Goal: Task Accomplishment & Management: Manage account settings

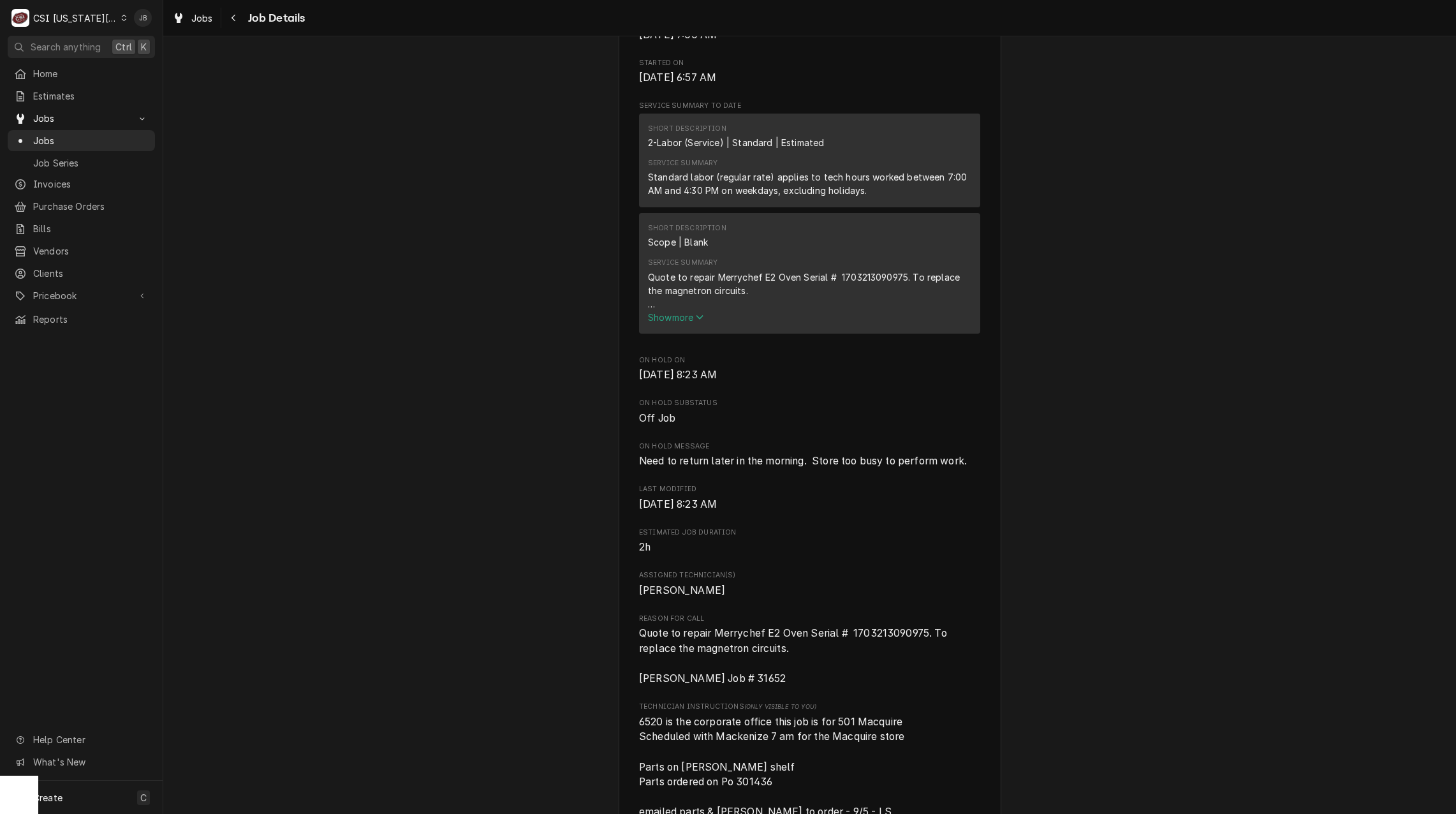
scroll to position [127, 0]
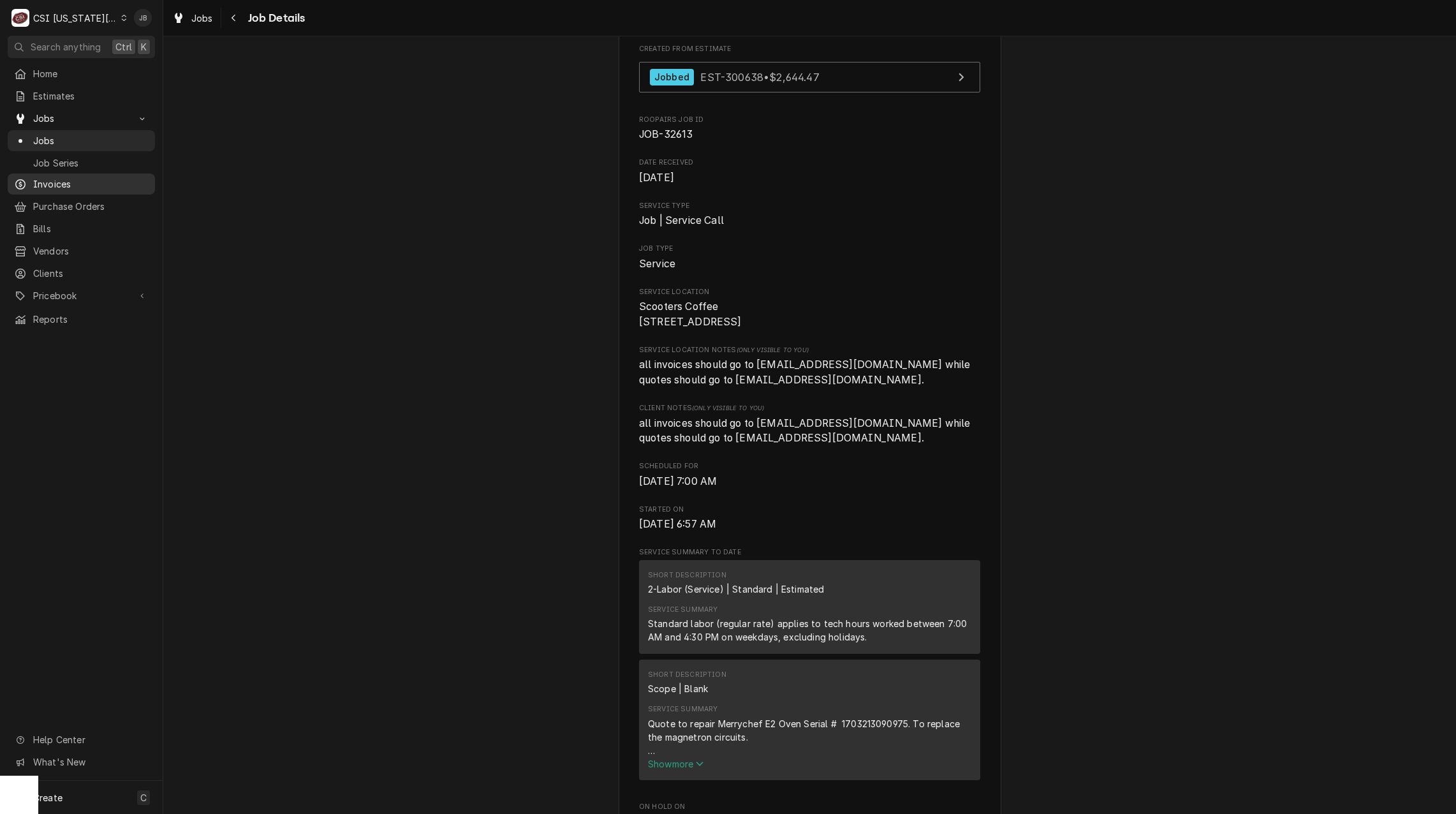
click at [57, 179] on span "Invoices" at bounding box center [91, 184] width 116 height 14
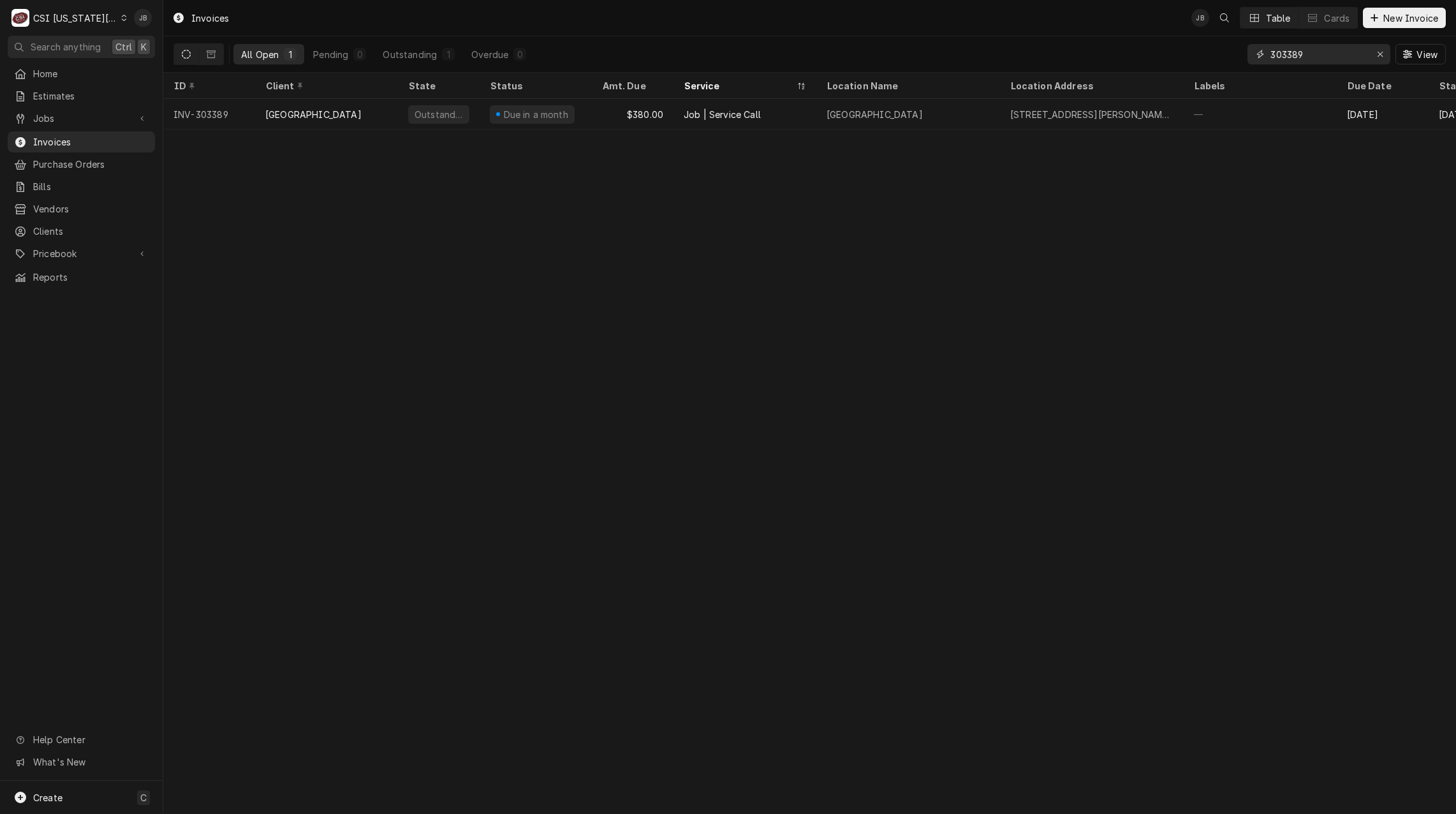
click at [1326, 62] on input "303389" at bounding box center [1318, 54] width 96 height 20
click at [1305, 58] on input "303389" at bounding box center [1318, 54] width 96 height 20
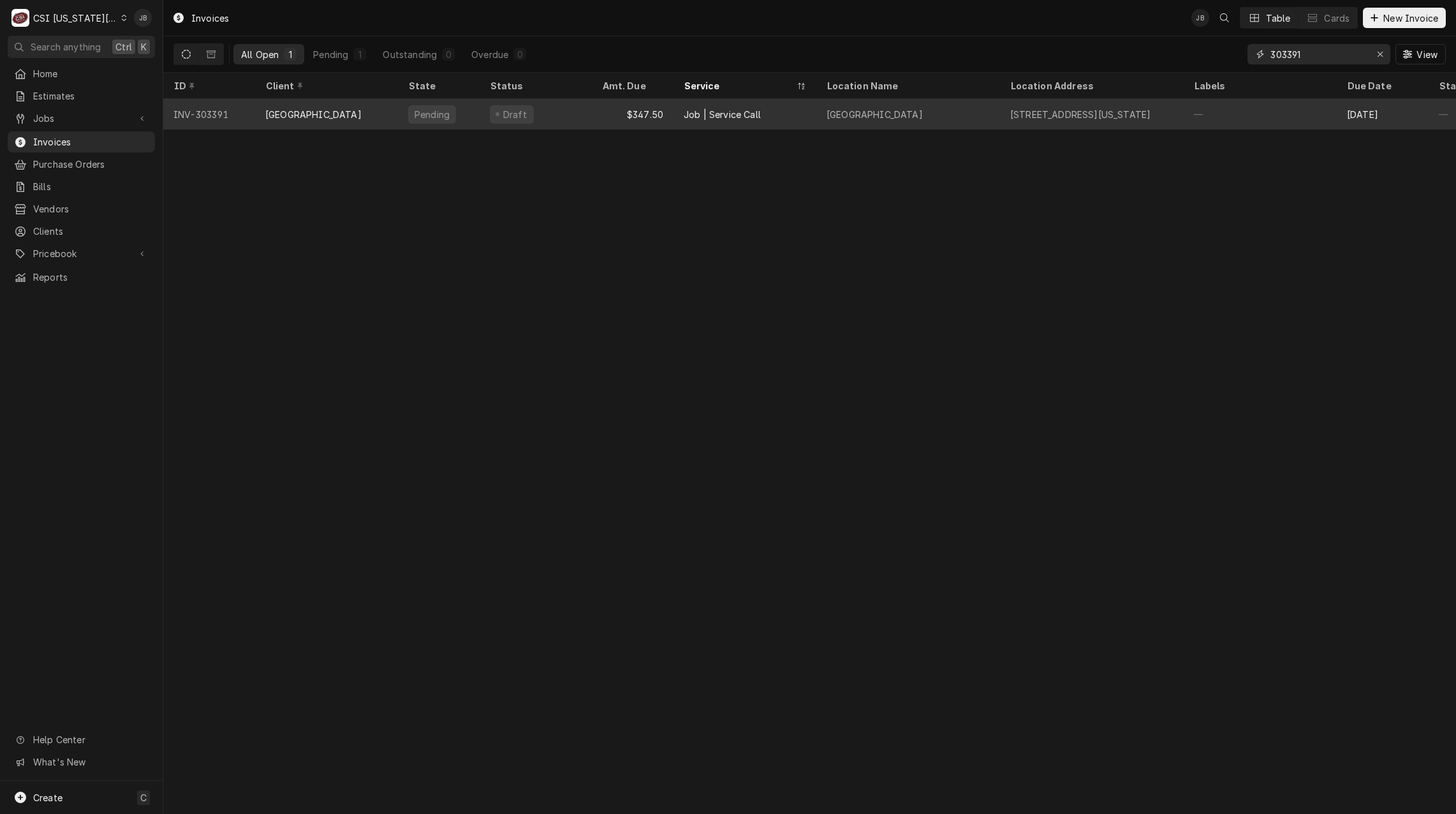
type input "303391"
click at [362, 117] on div "[GEOGRAPHIC_DATA]" at bounding box center [313, 114] width 97 height 14
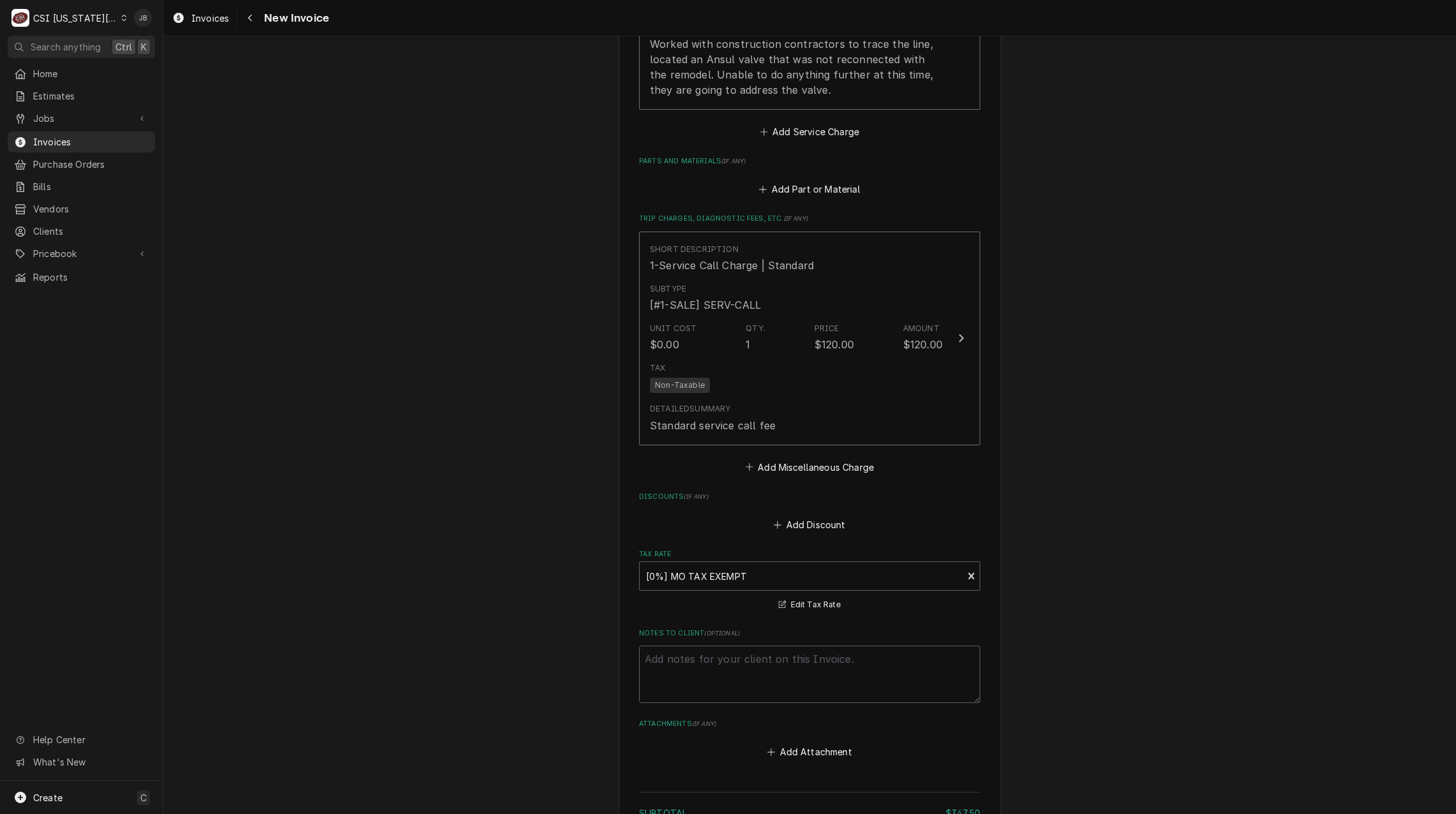
scroll to position [1722, 0]
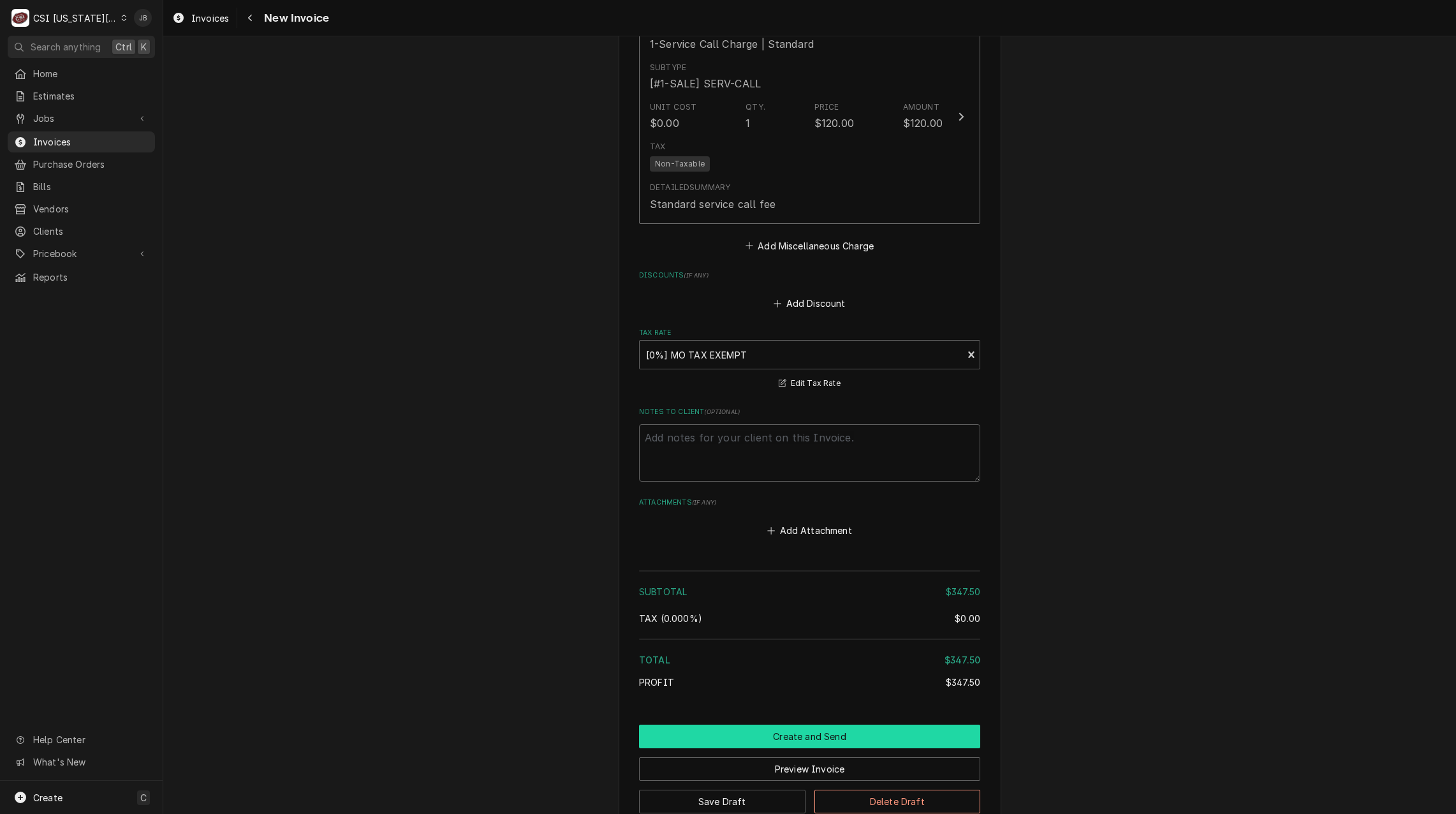
click at [753, 727] on button "Create and Send" at bounding box center [809, 736] width 341 height 23
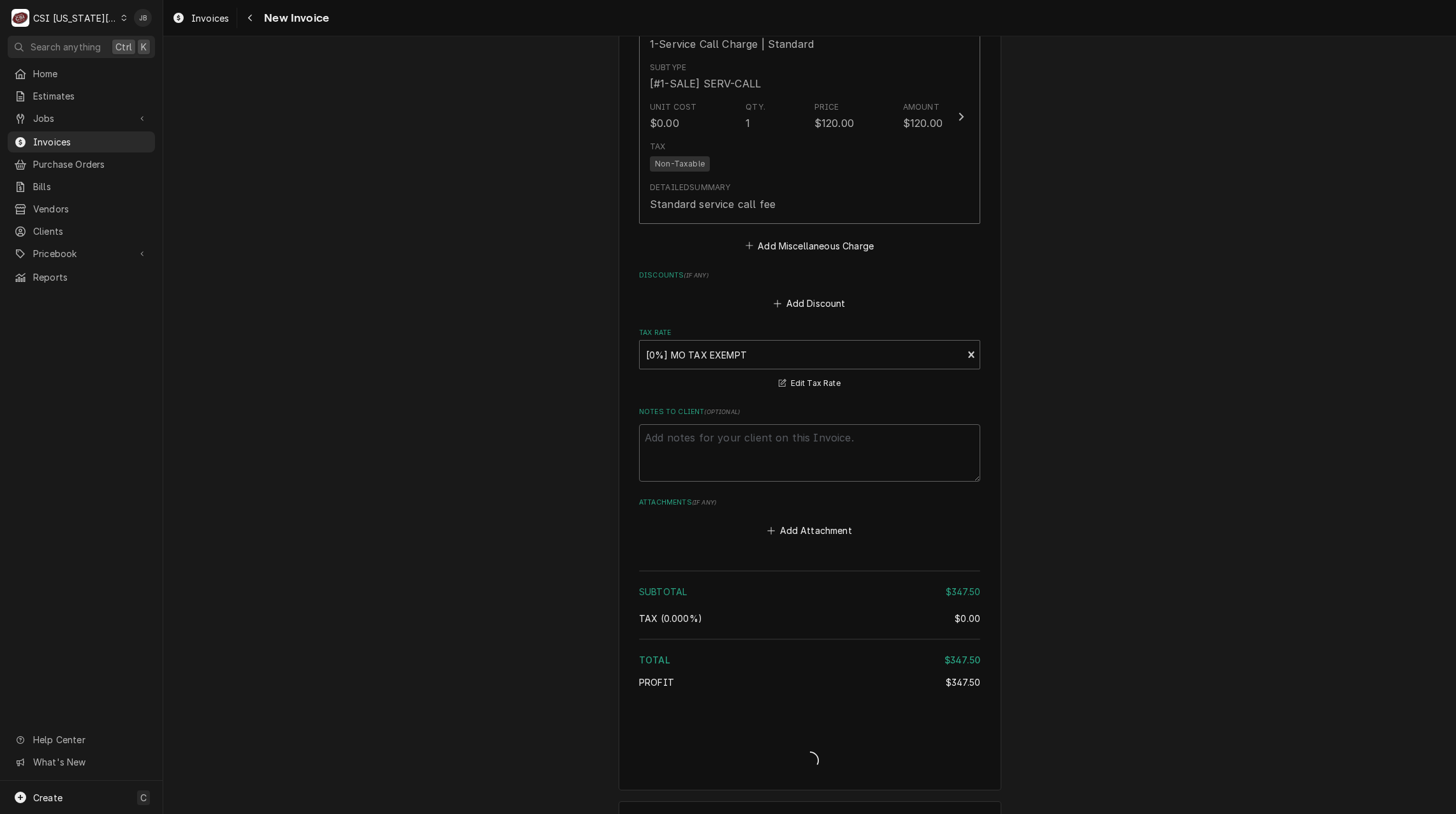
type textarea "x"
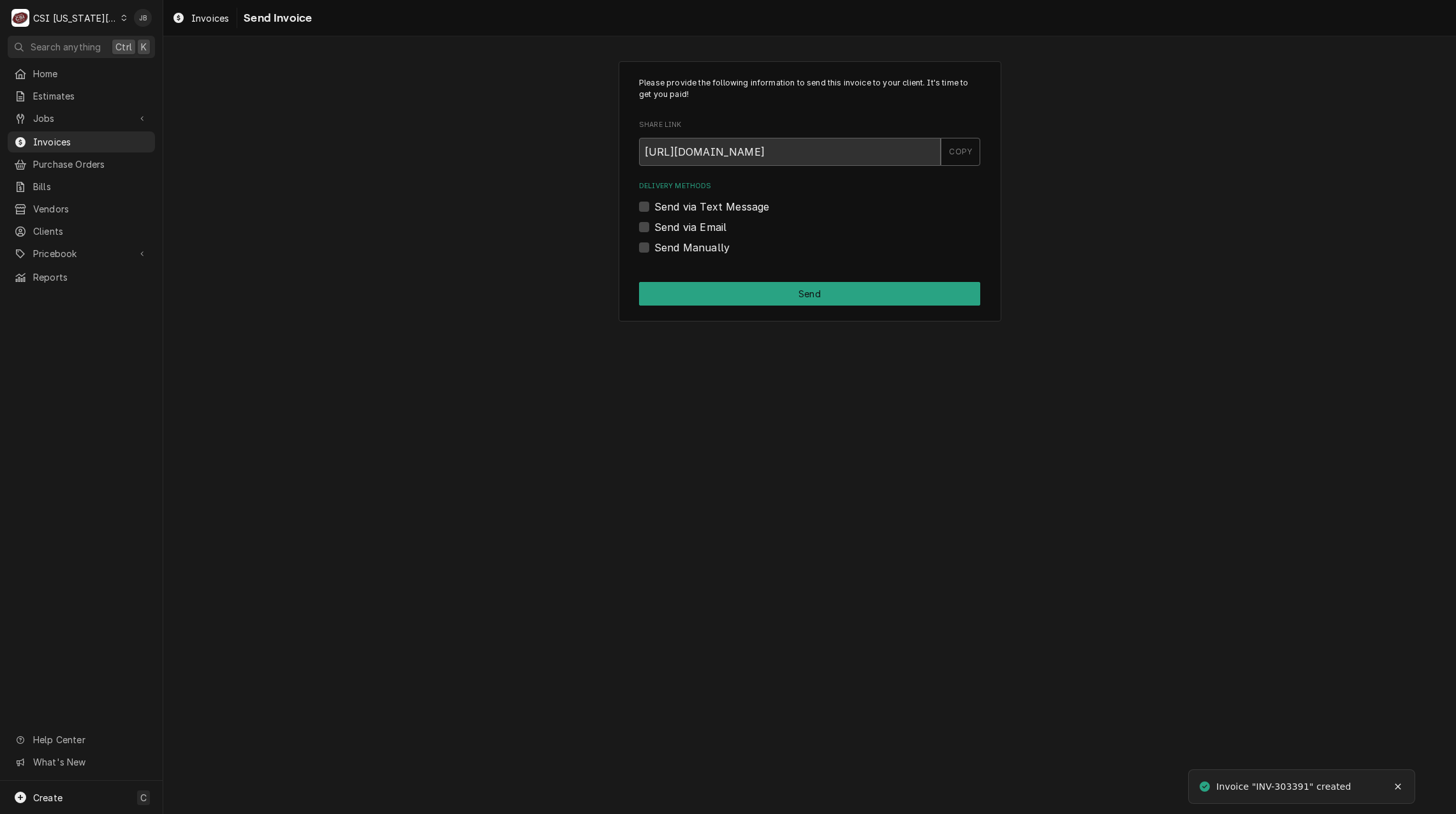
click at [674, 233] on label "Send via Email" at bounding box center [690, 227] width 72 height 15
click at [674, 233] on input "Send via Email" at bounding box center [825, 233] width 341 height 28
checkbox input "true"
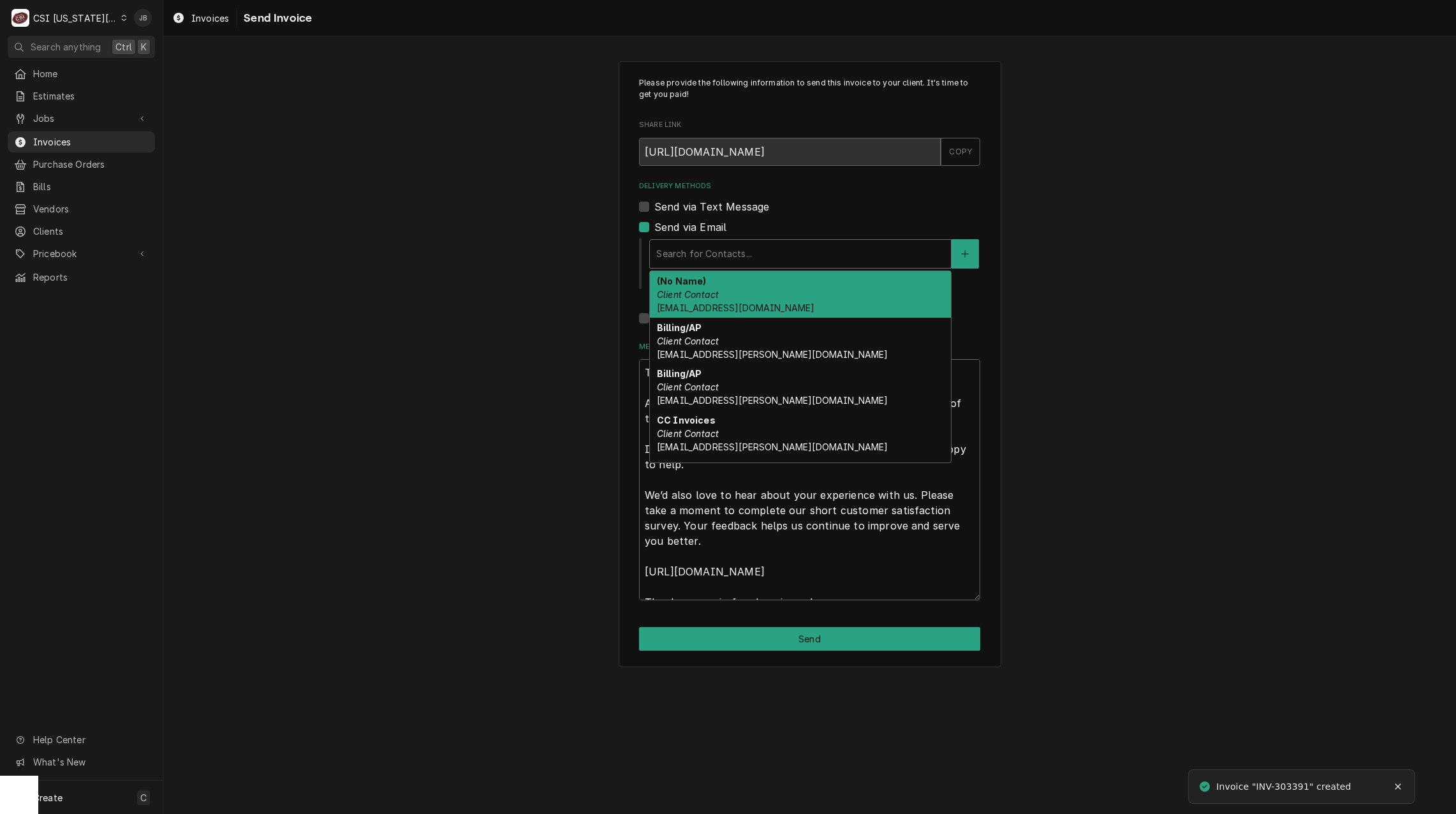
click at [723, 260] on div "Delivery Methods" at bounding box center [800, 253] width 288 height 23
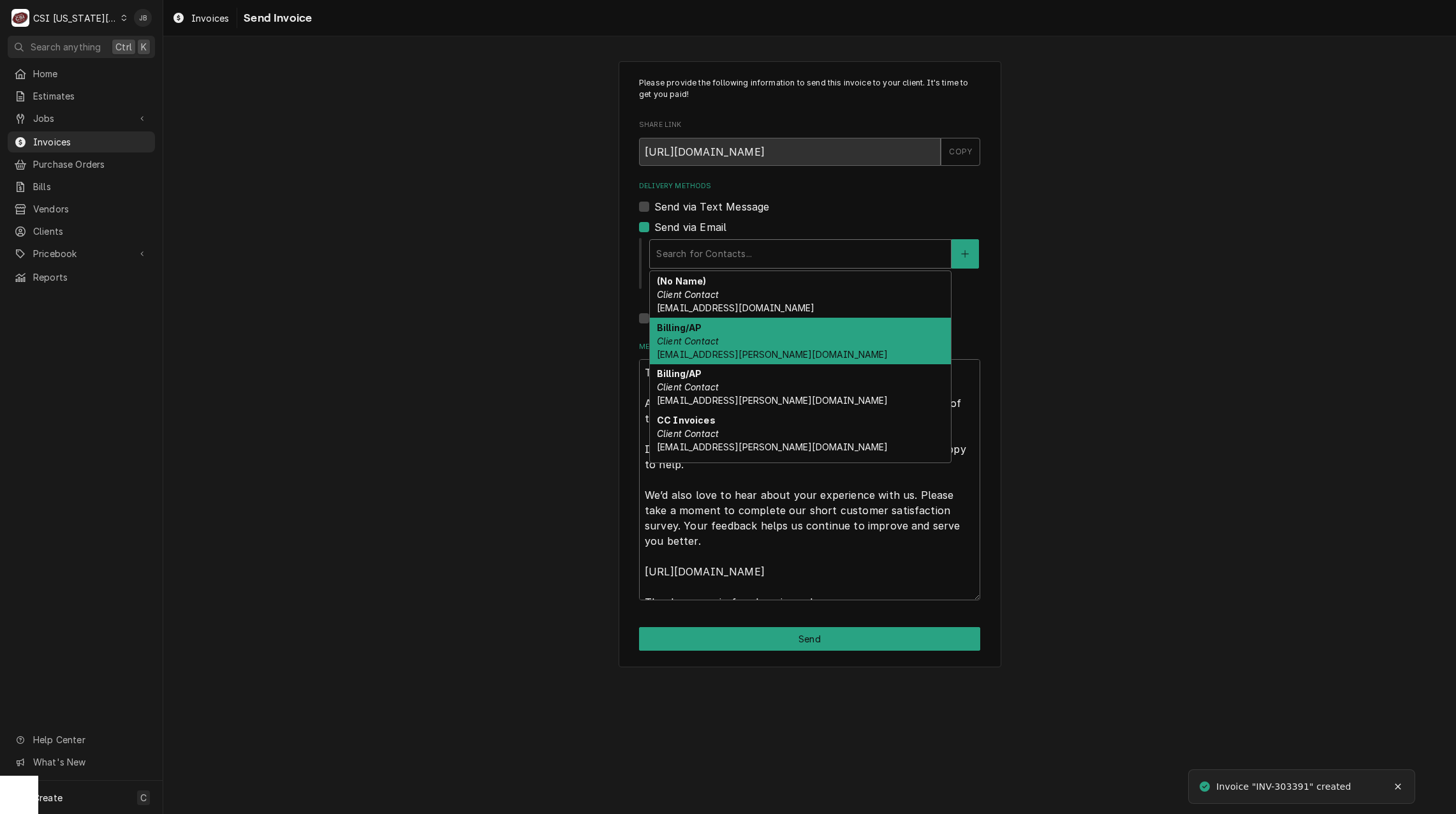
click at [803, 360] on div "Billing/AP Client Contact bolekj@parkhill.k12.mo.us" at bounding box center [800, 341] width 301 height 46
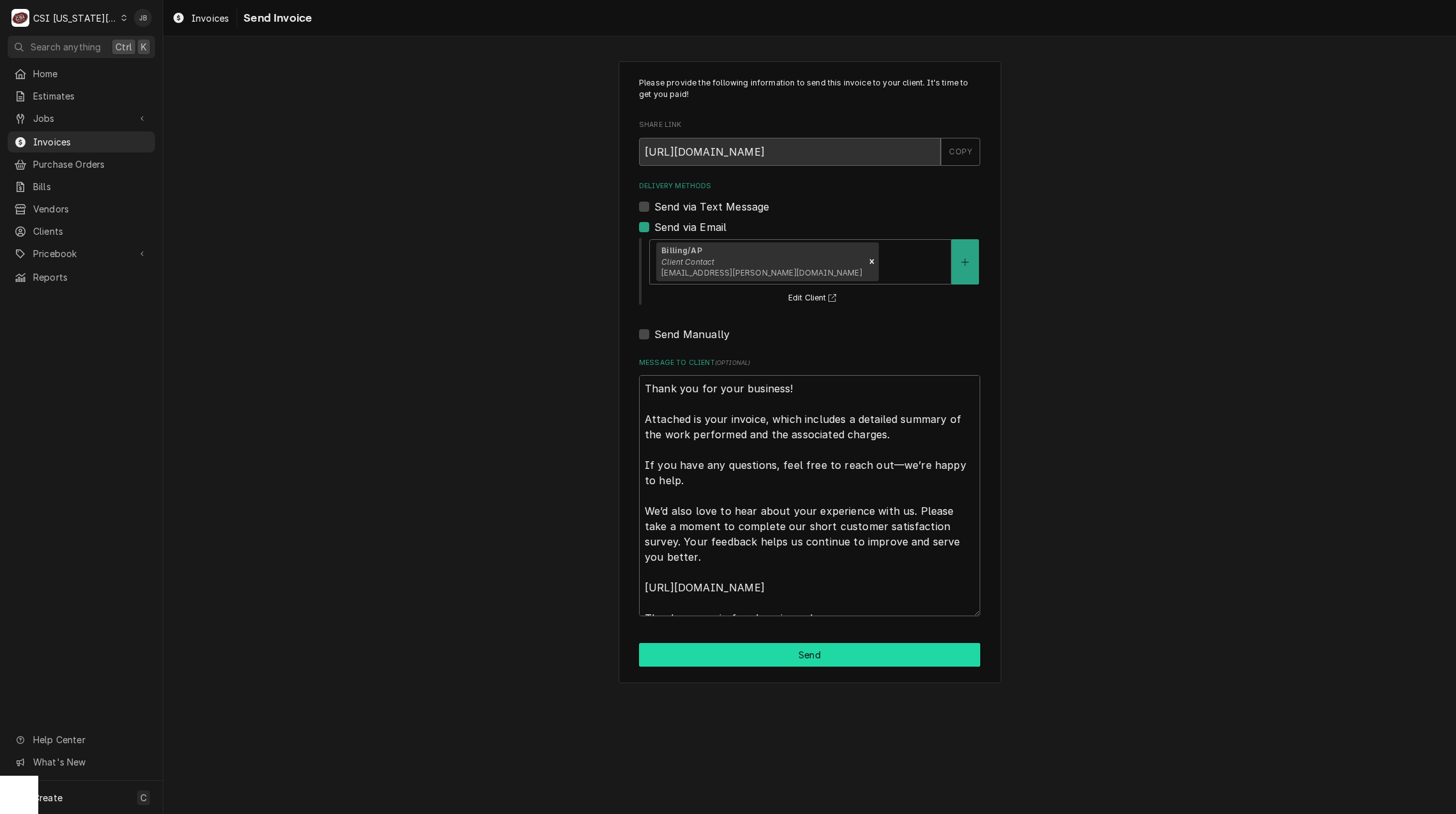
click at [762, 644] on button "Send" at bounding box center [809, 655] width 341 height 23
type textarea "x"
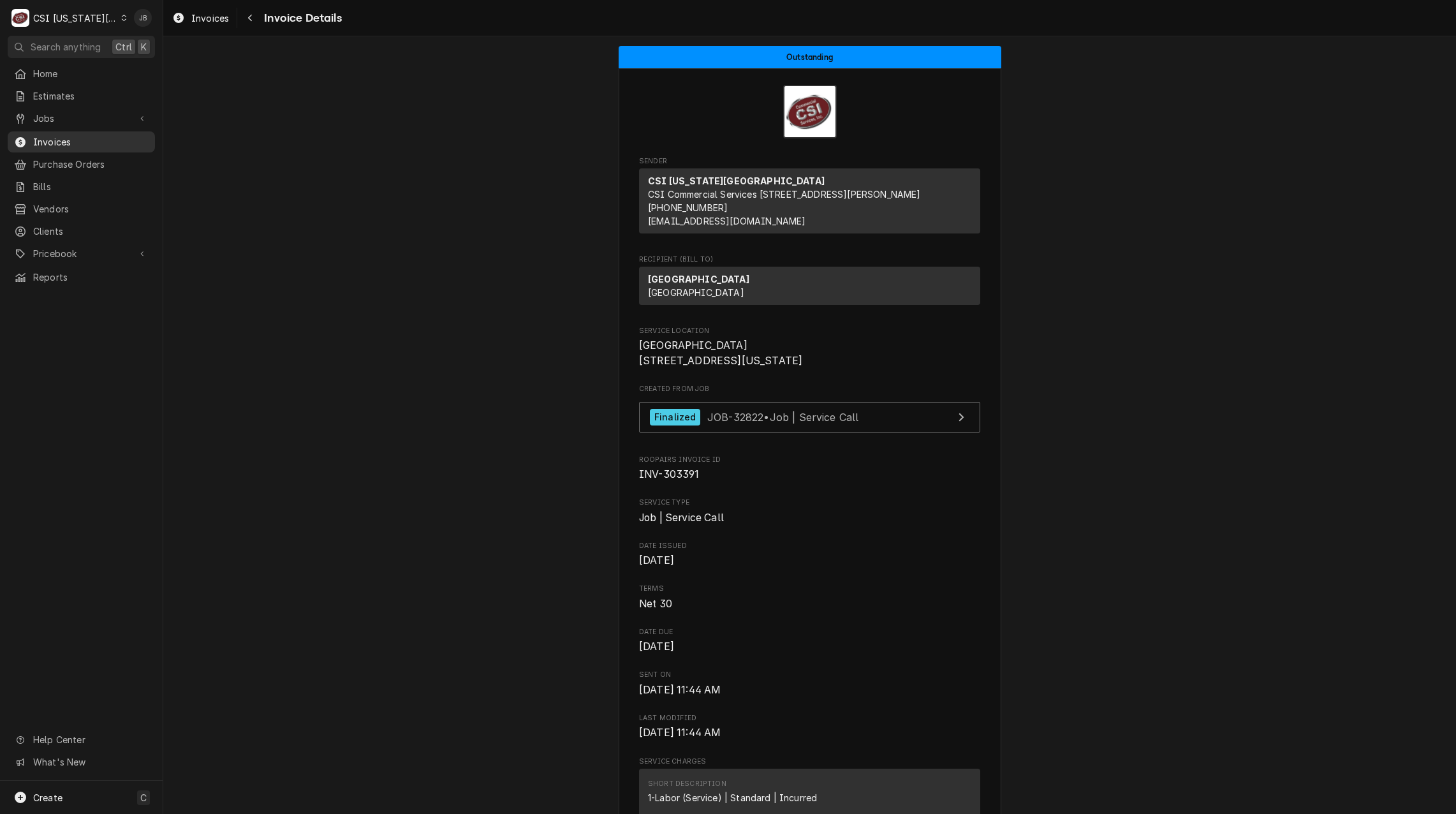
click at [92, 138] on span "Invoices" at bounding box center [91, 142] width 116 height 14
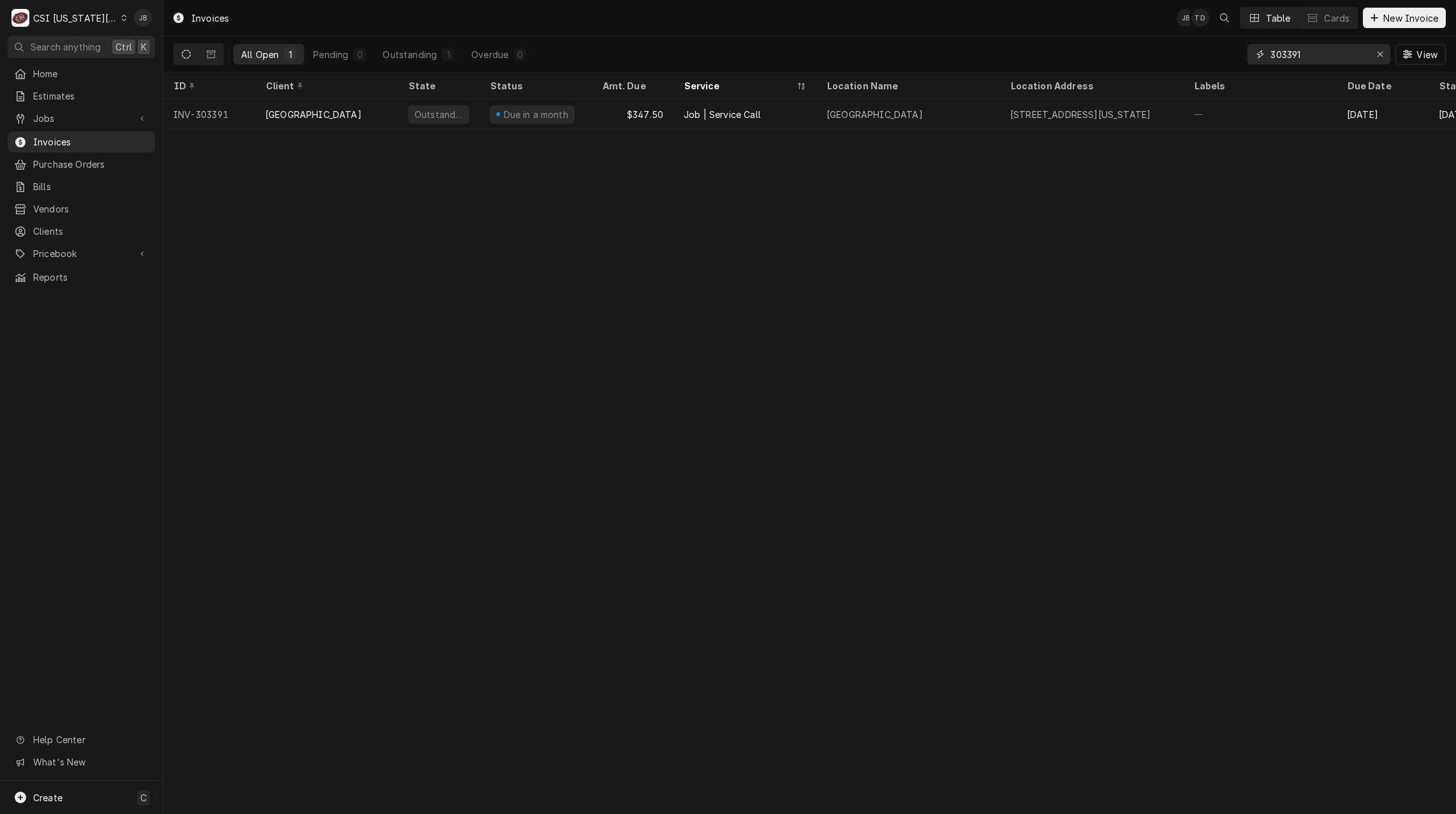
drag, startPoint x: 1340, startPoint y: 55, endPoint x: 1166, endPoint y: 52, distance: 174.0
click at [1166, 52] on div "All Open 1 Pending 0 Outstanding 1 Overdue 0 303391 View" at bounding box center [809, 54] width 1272 height 36
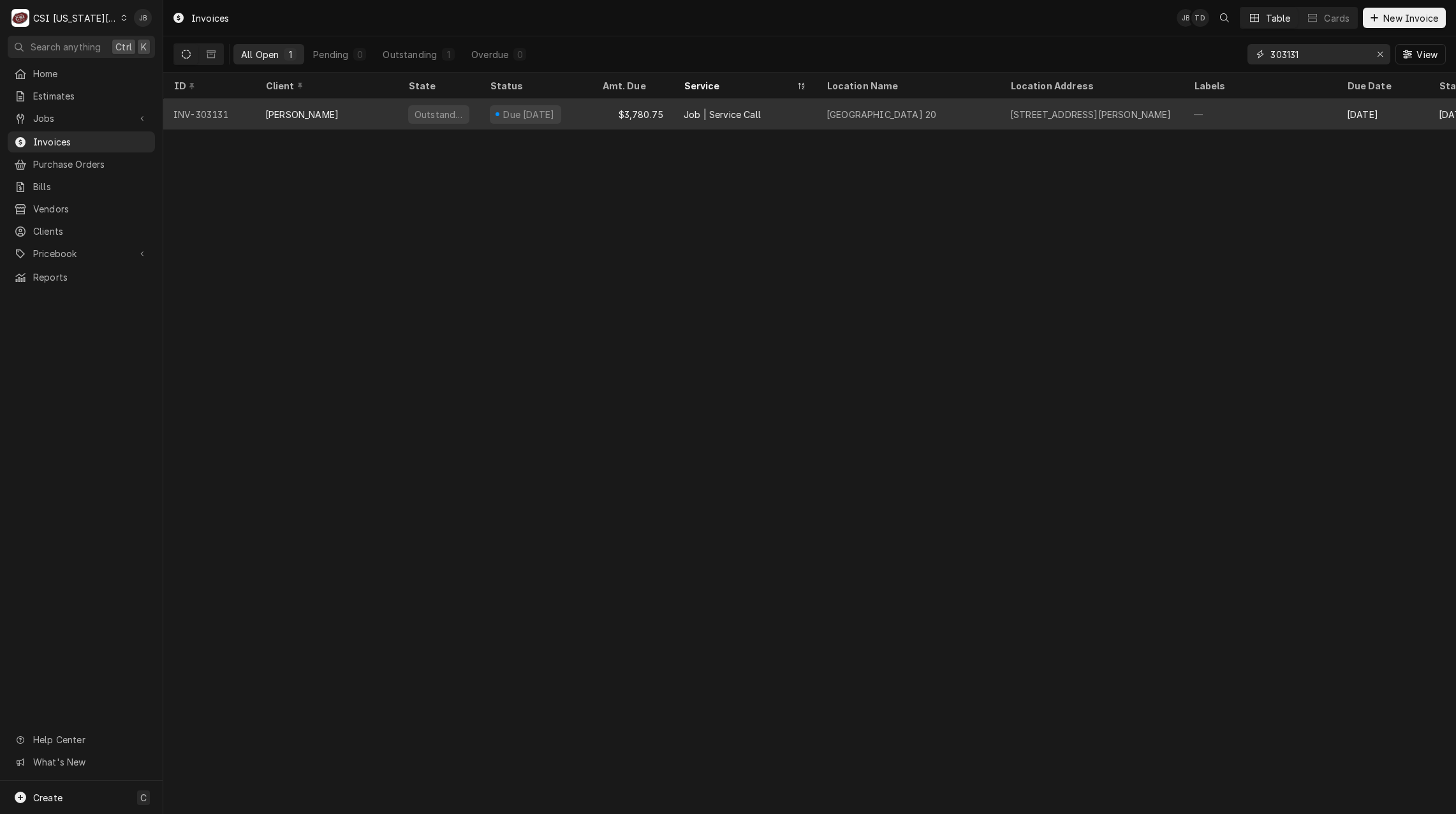
type input "303131"
click at [354, 114] on div "[PERSON_NAME]" at bounding box center [326, 114] width 143 height 31
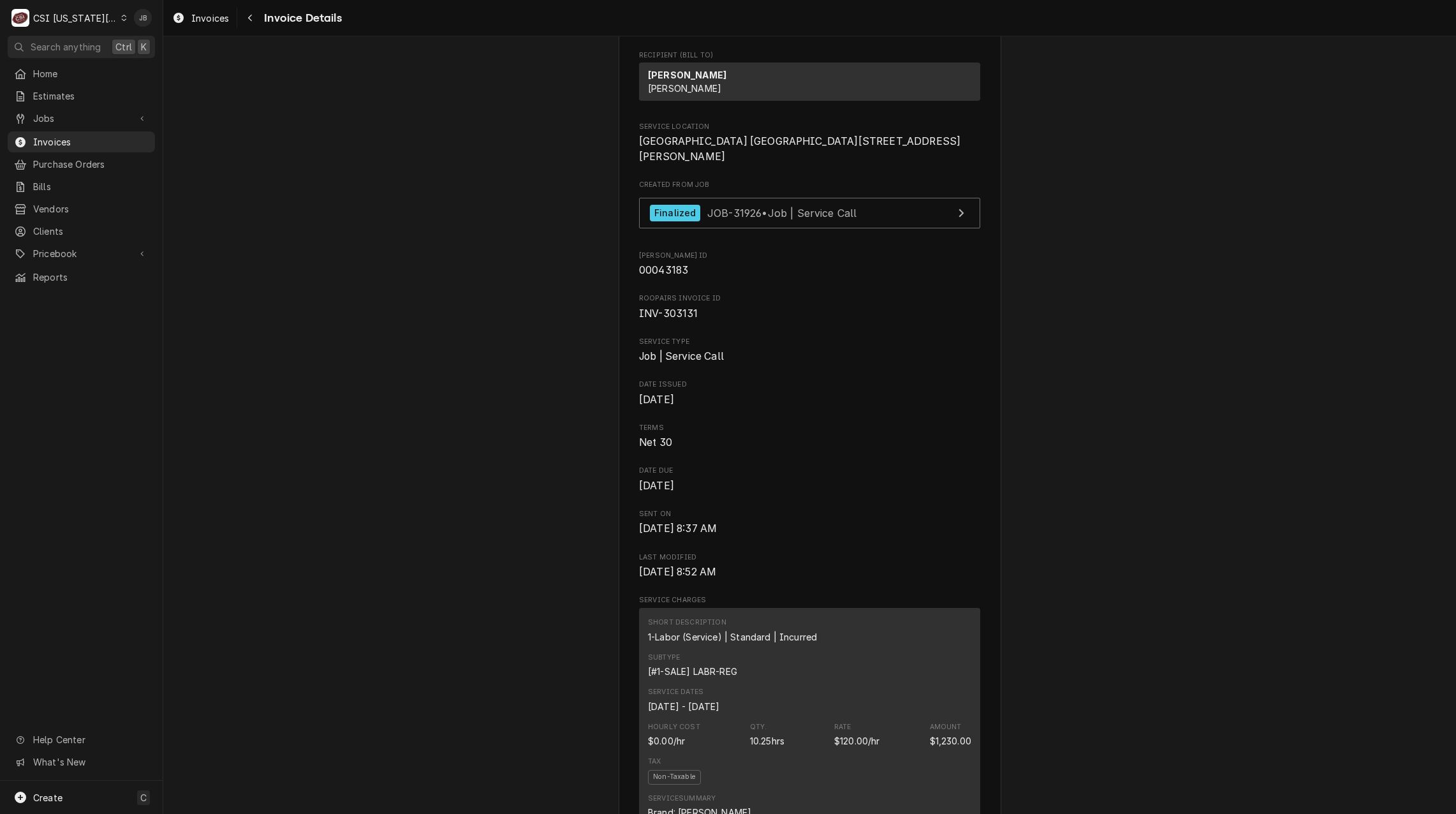
scroll to position [191, 0]
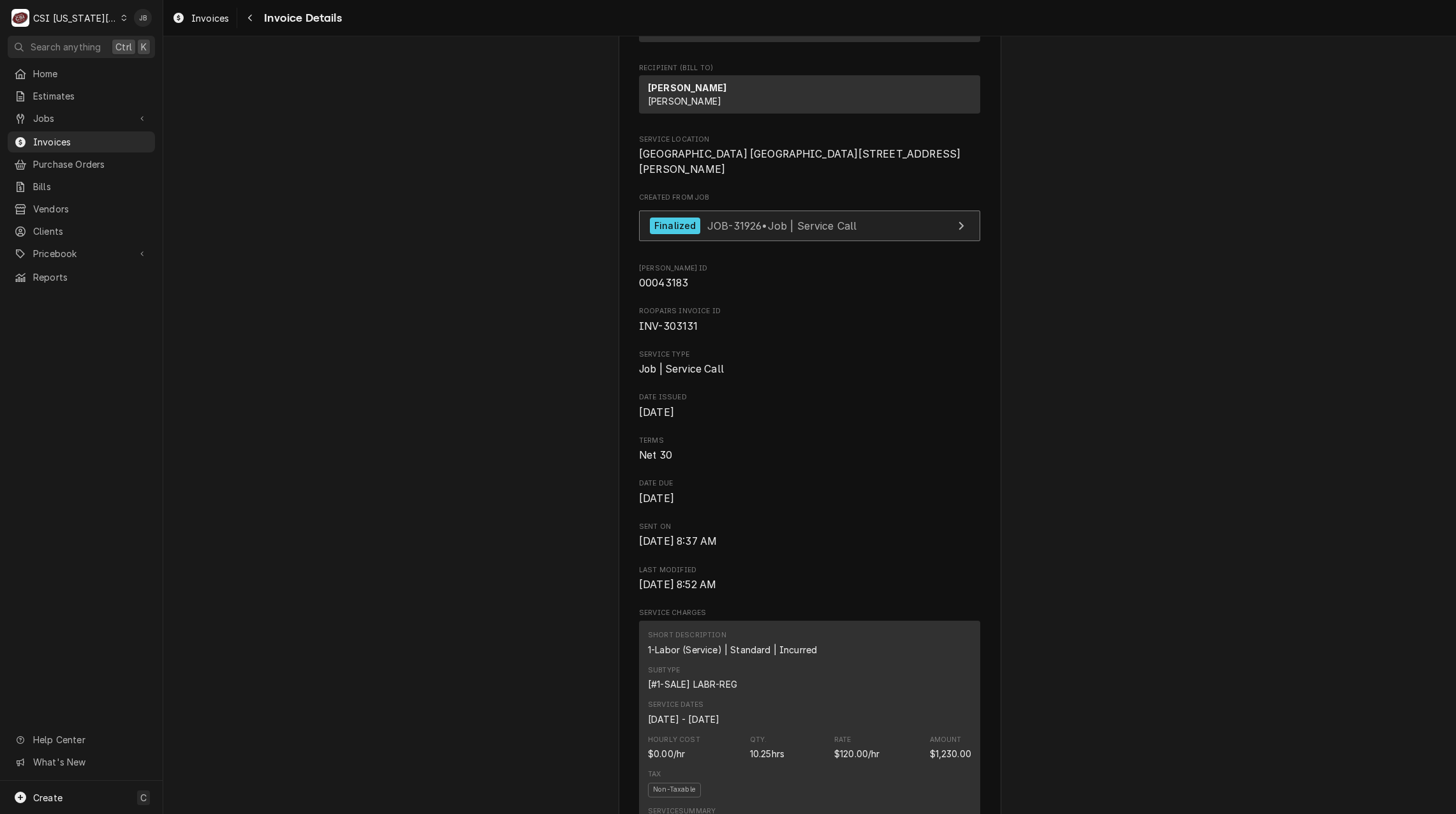
click at [765, 232] on span "JOB-31926 • Job | Service Call" at bounding box center [782, 225] width 150 height 13
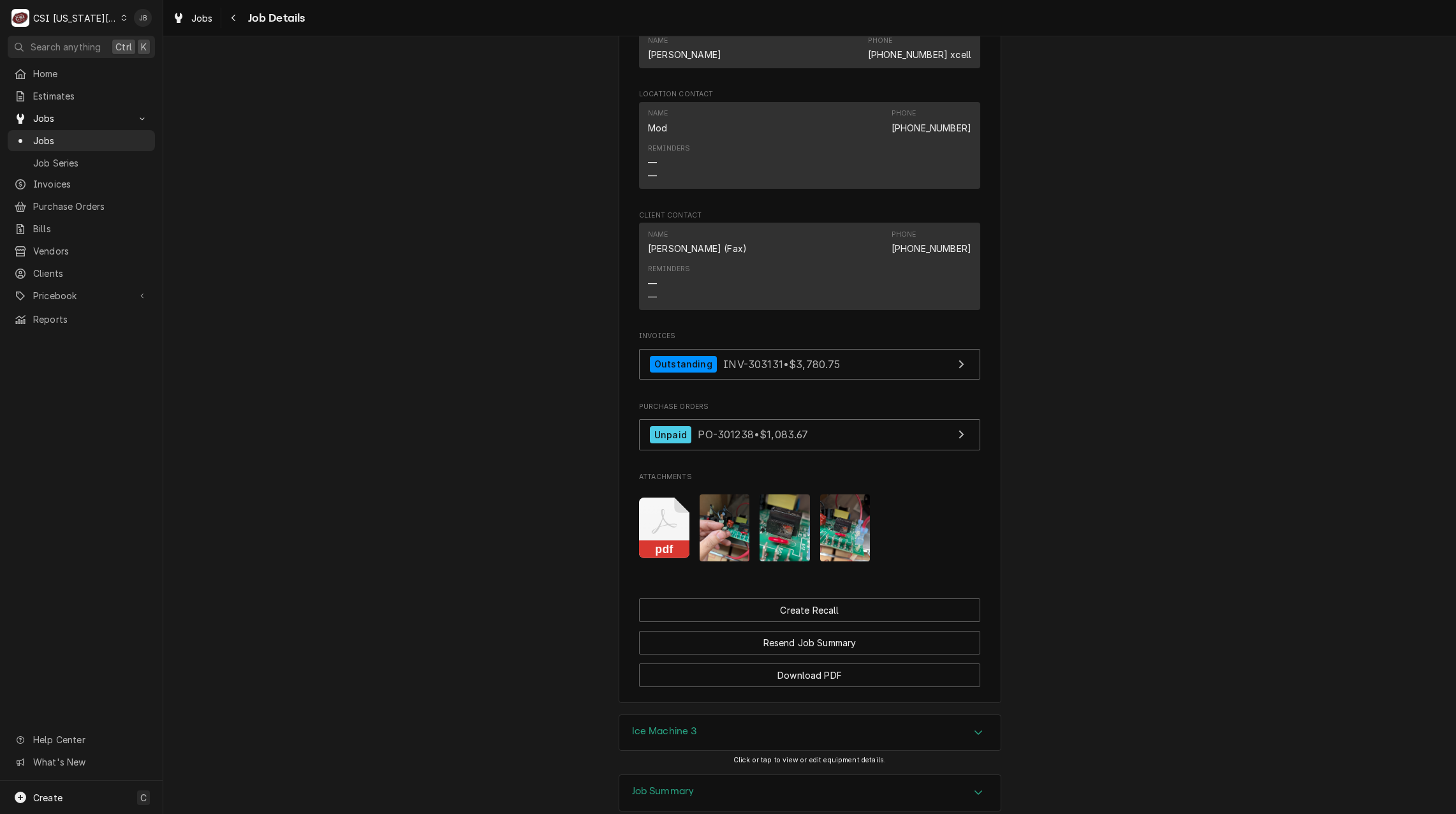
scroll to position [1223, 0]
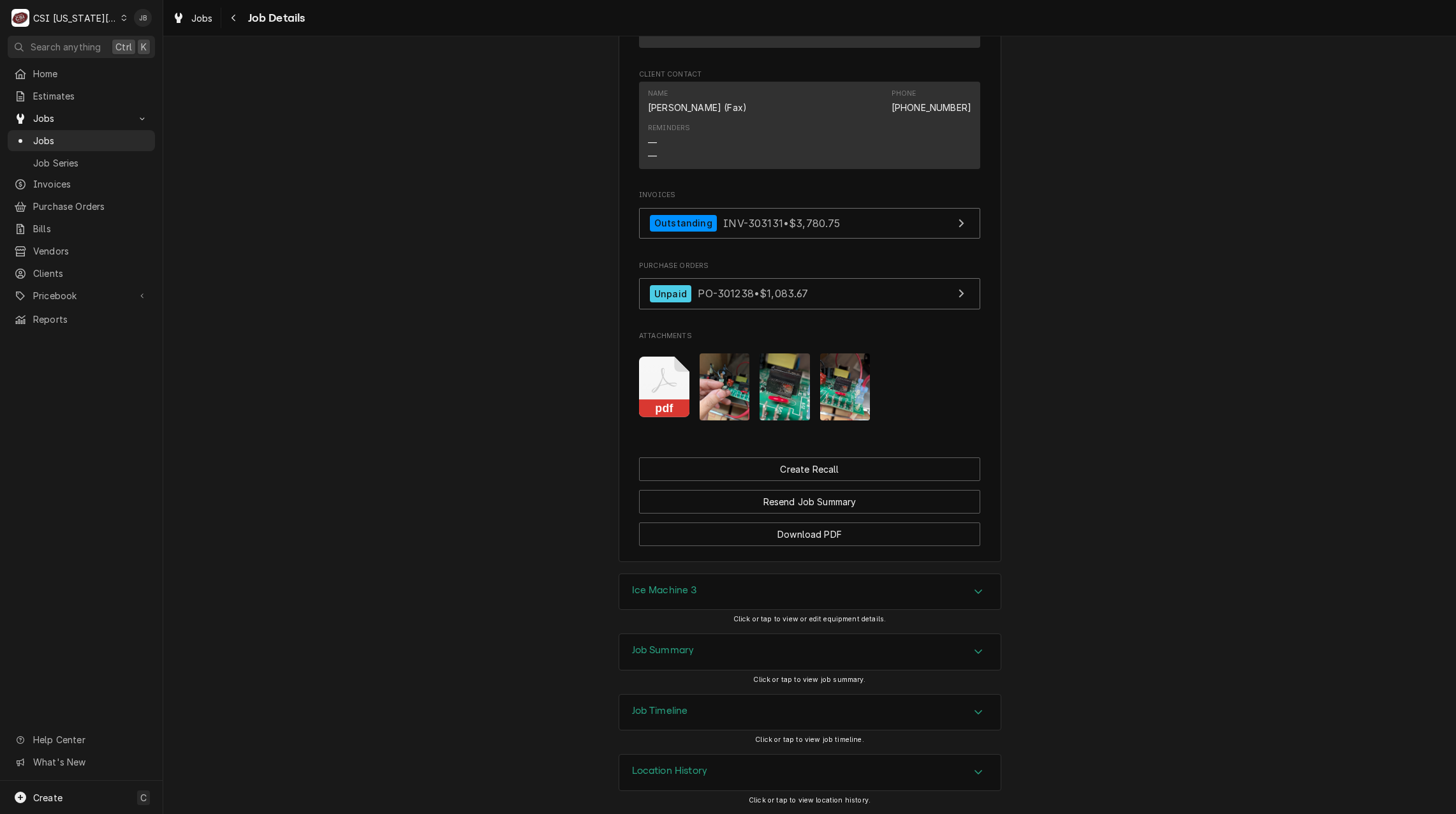
click at [708, 632] on div "Ice Machine 3 Click or tap to view or edit equipment details." at bounding box center [810, 603] width 382 height 60
click at [692, 663] on div "Job Summary" at bounding box center [810, 651] width 381 height 36
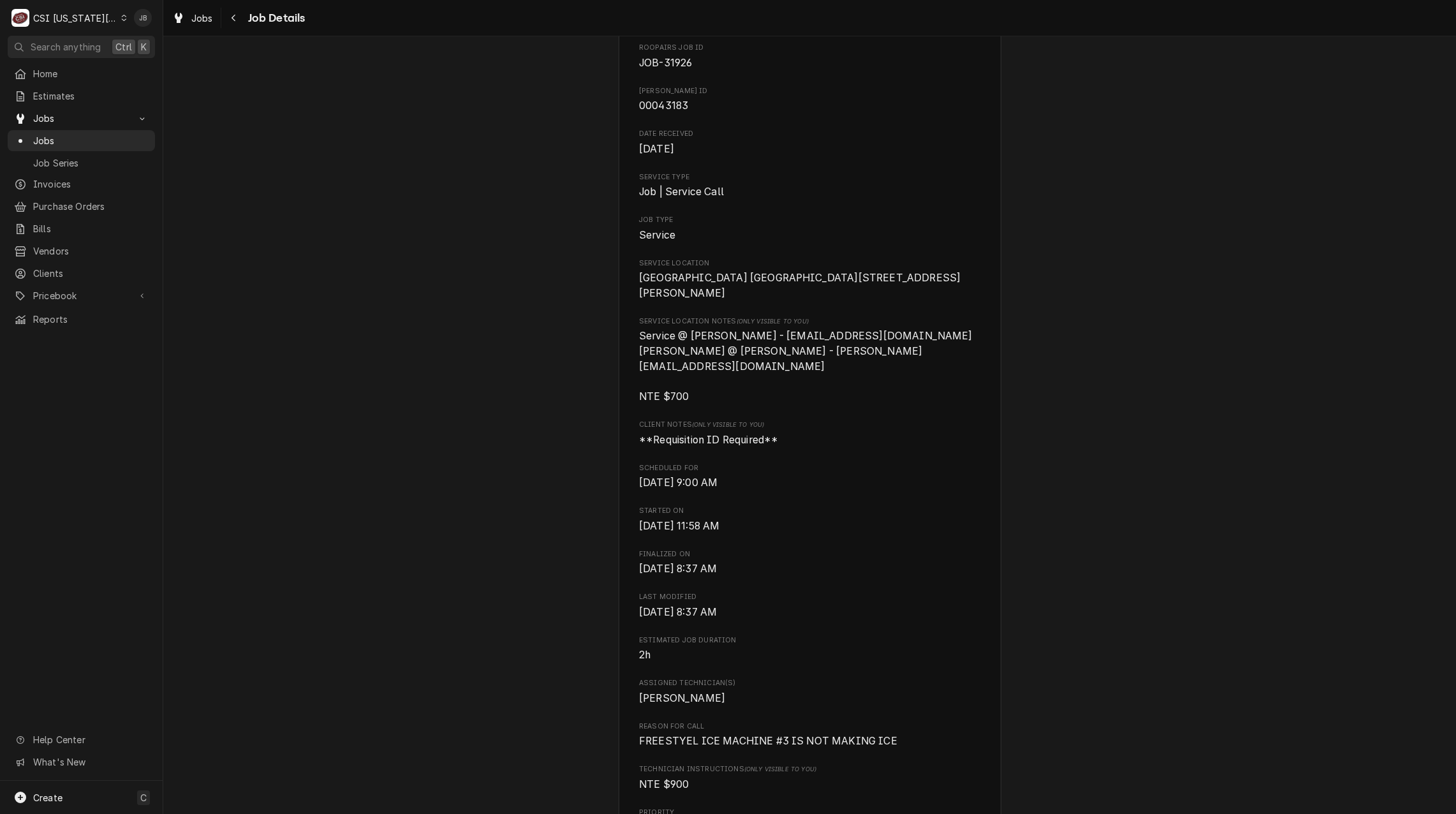
scroll to position [0, 0]
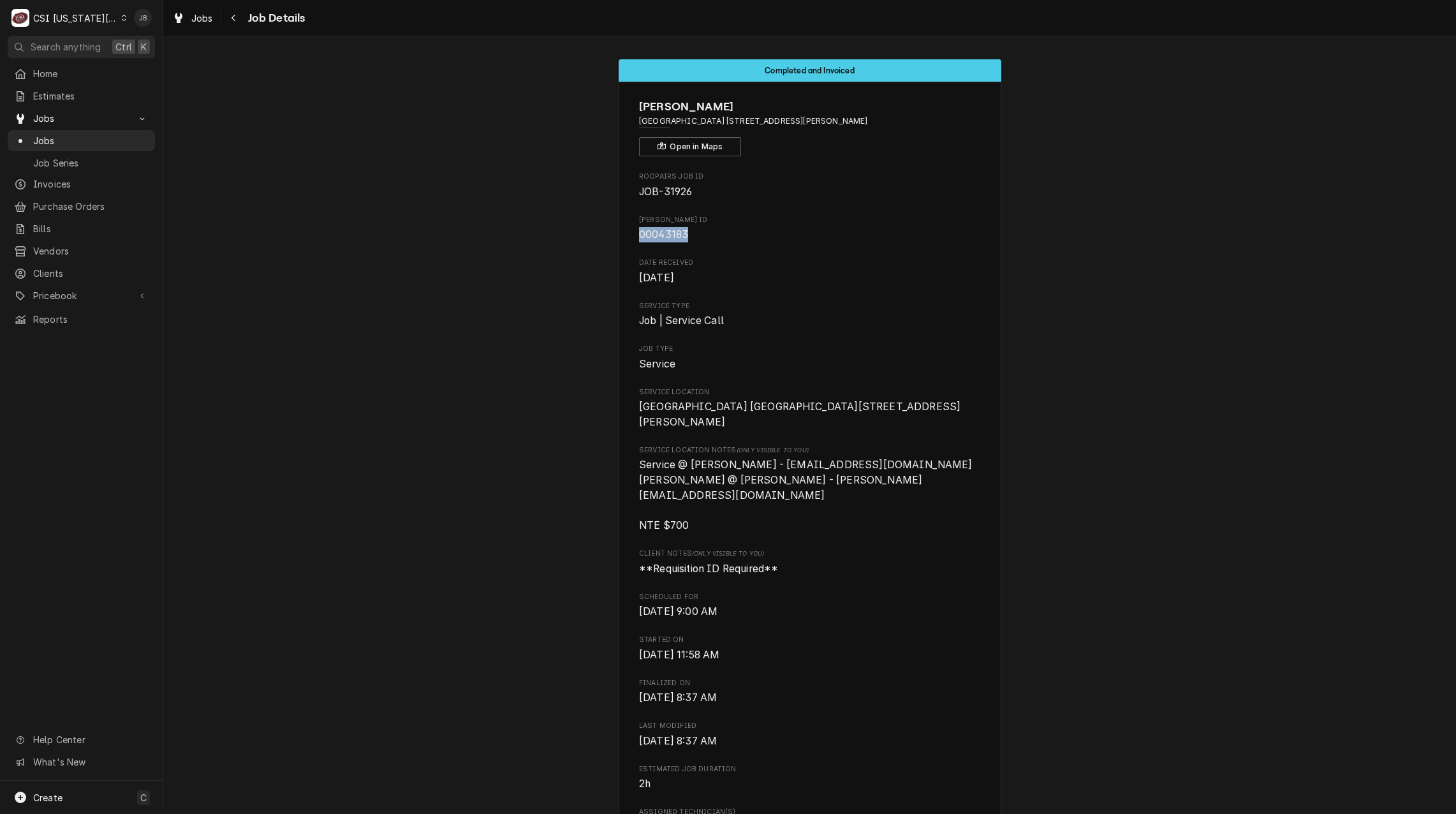
drag, startPoint x: 693, startPoint y: 237, endPoint x: 600, endPoint y: 240, distance: 93.0
copy span "00043183"
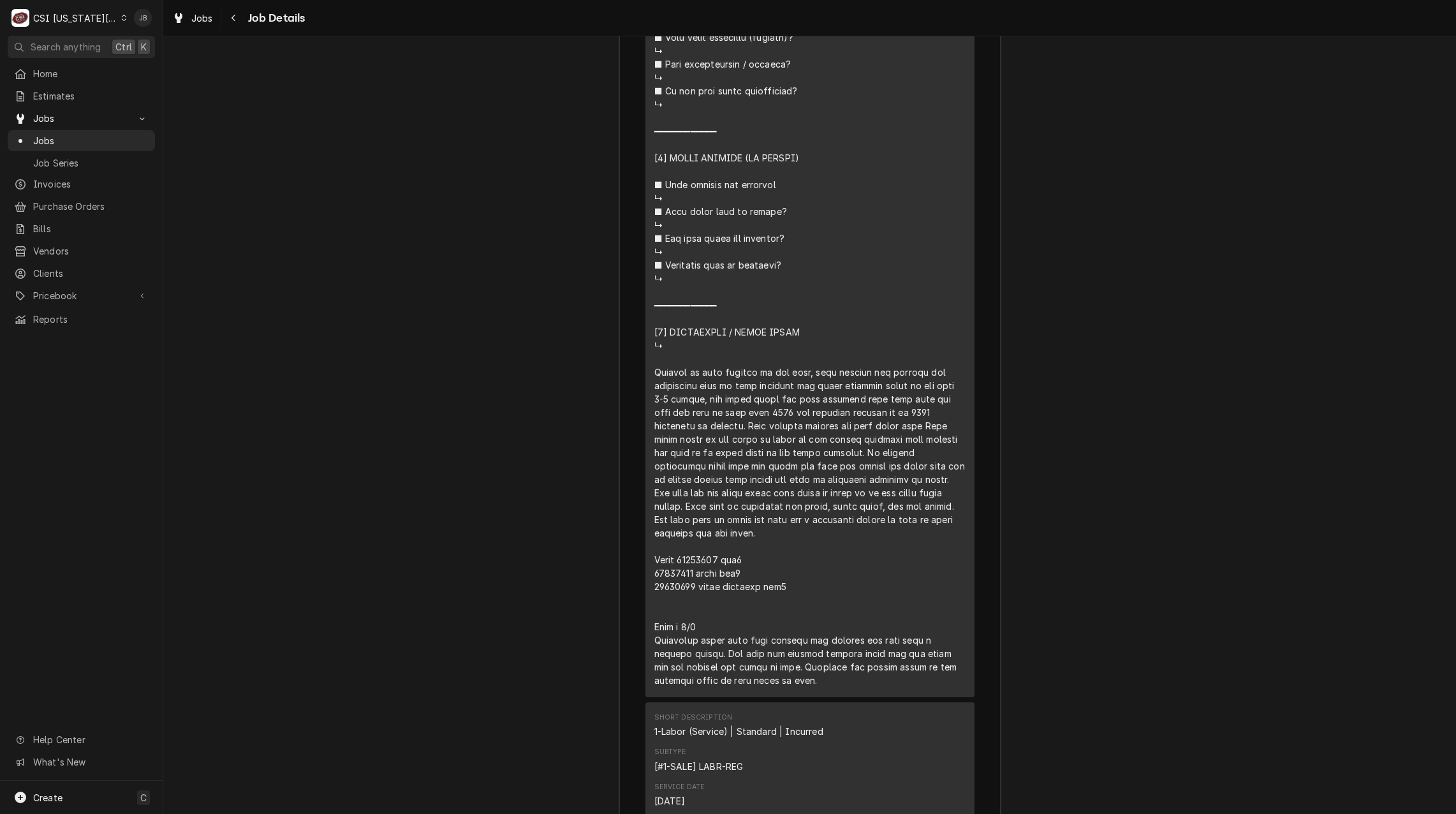
scroll to position [2998, 0]
